Goal: Check status: Check status

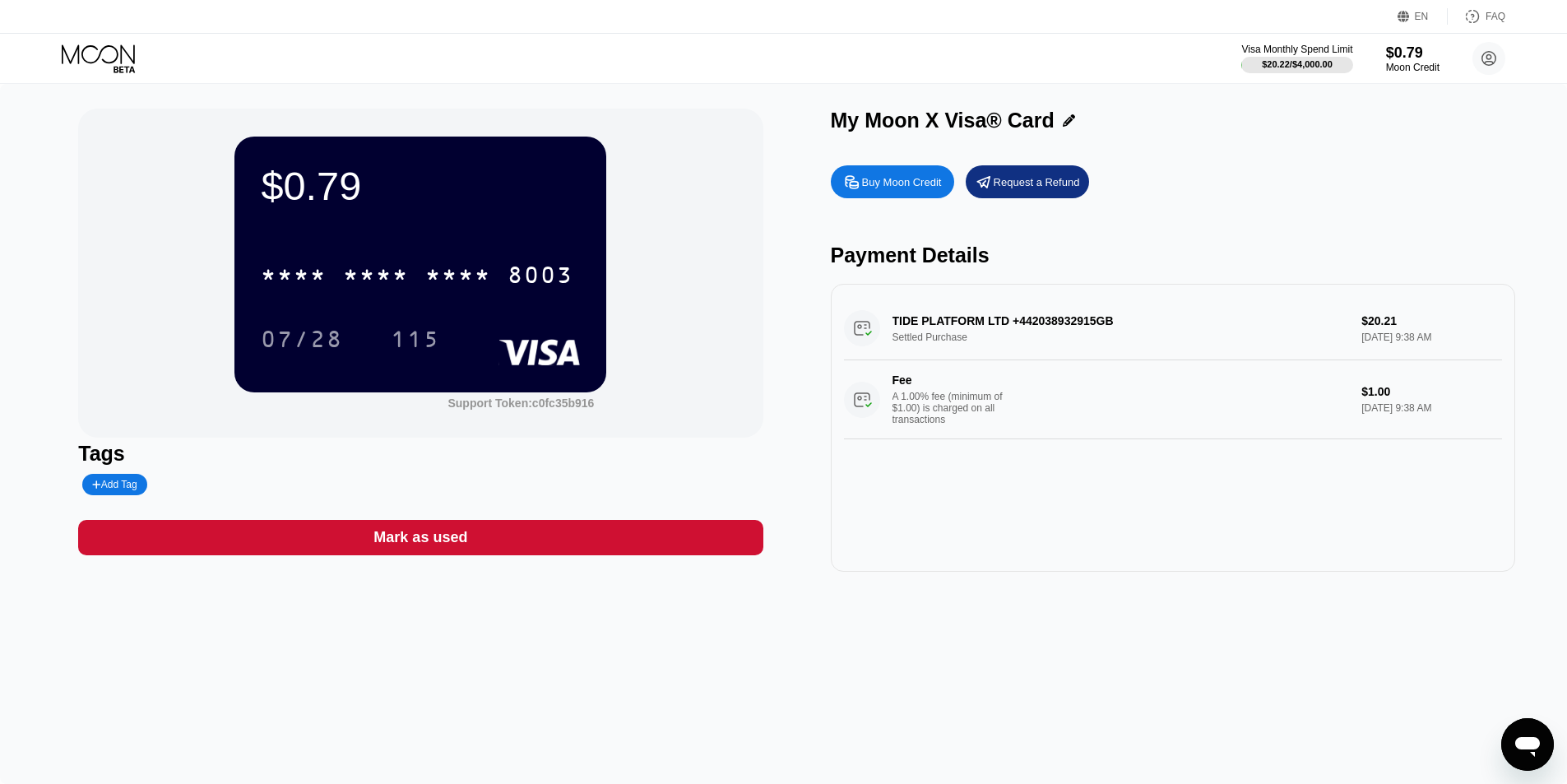
click at [1068, 333] on div "TIDE PLATFORM LTD +442038932915GB Settled Purchase $20.21 Aug 21, 2025 9:38 AM …" at bounding box center [1173, 367] width 658 height 142
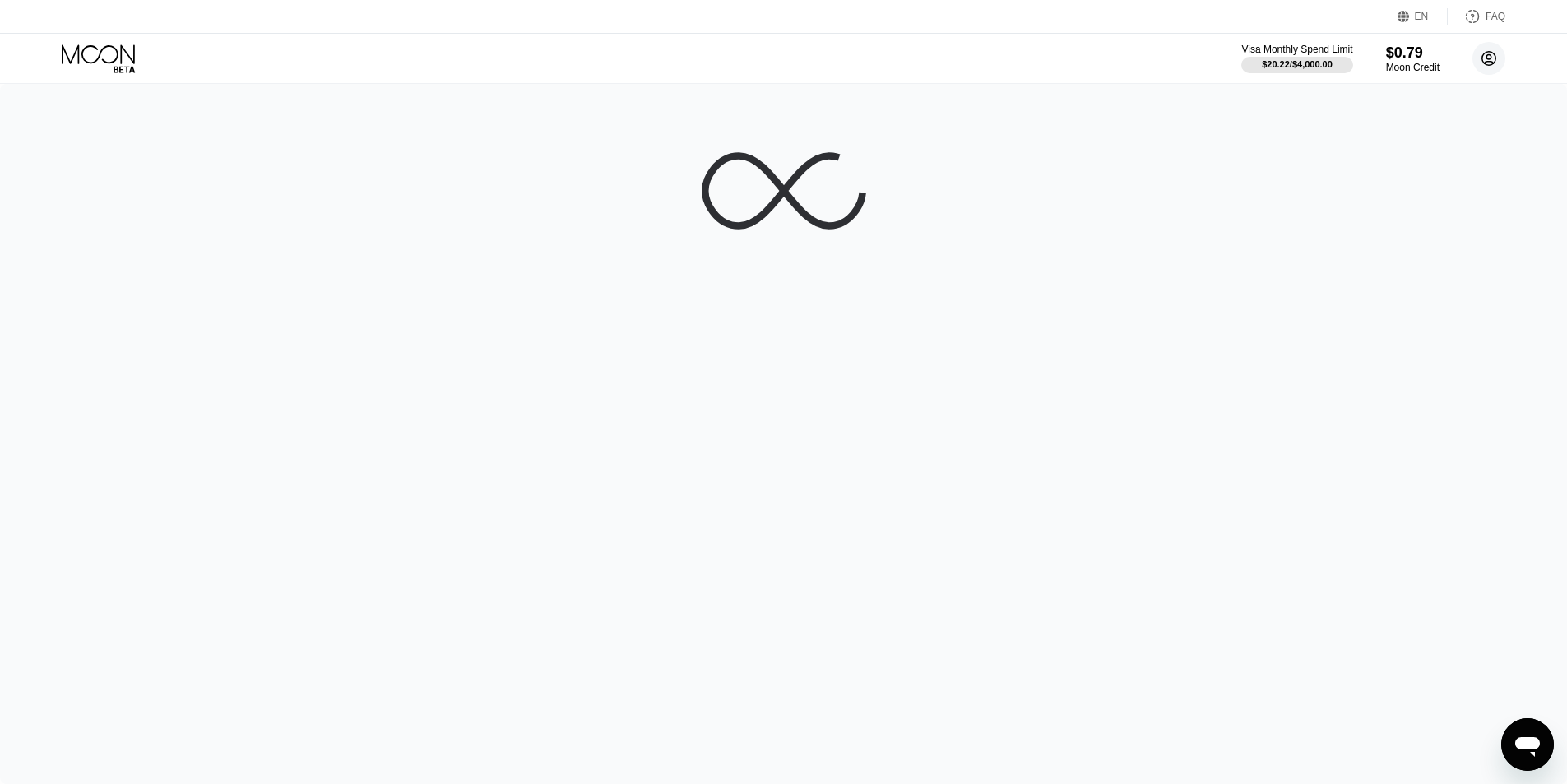
click at [1494, 58] on circle at bounding box center [1489, 58] width 33 height 33
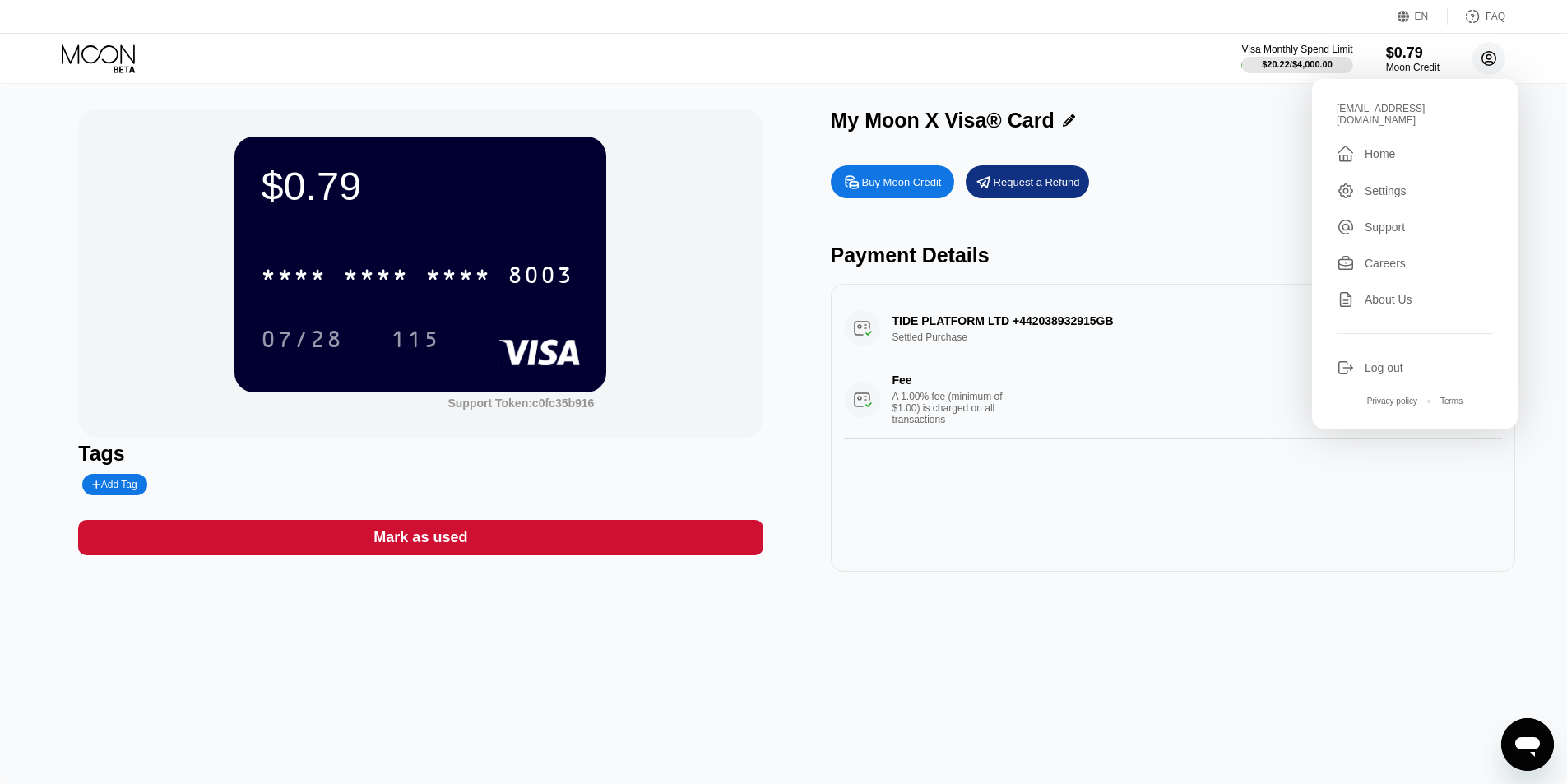
click at [1489, 58] on circle at bounding box center [1489, 58] width 33 height 33
